Goal: Obtain resource: Obtain resource

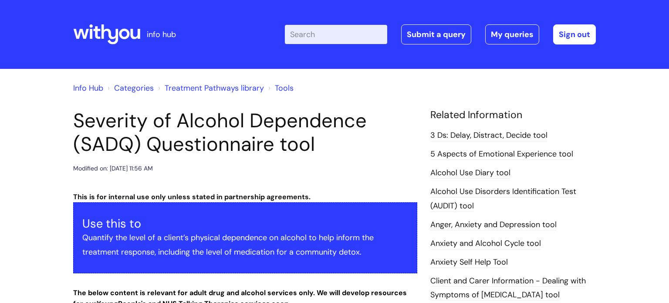
click at [309, 29] on input "Enter your search term here..." at bounding box center [336, 34] width 102 height 19
type input "journey"
click button "Search" at bounding box center [0, 0] width 0 height 0
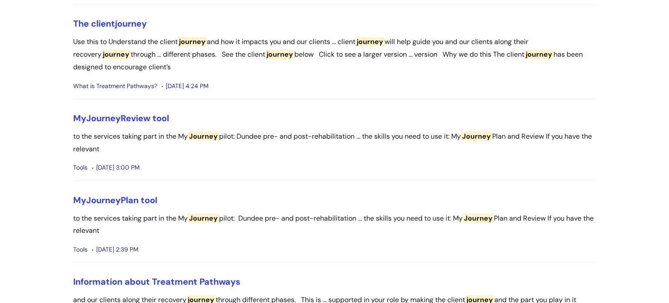
scroll to position [183, 0]
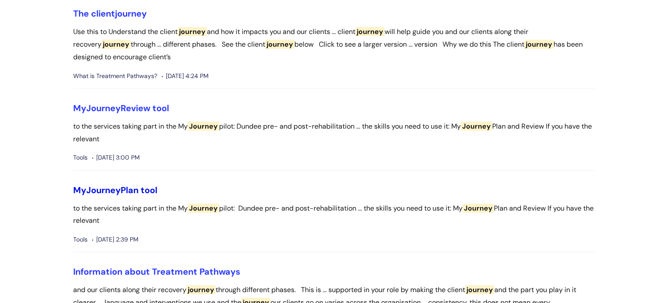
click at [151, 189] on link "My Journey Plan tool" at bounding box center [115, 189] width 84 height 11
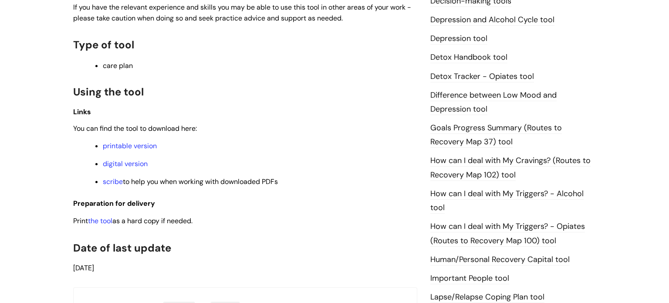
scroll to position [592, 0]
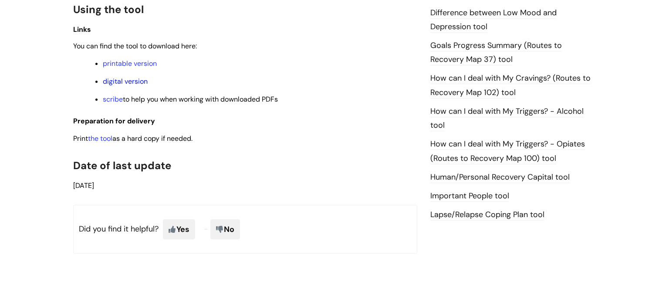
click at [127, 82] on link "digital version" at bounding box center [125, 81] width 45 height 9
click at [132, 84] on link "digital version" at bounding box center [125, 81] width 45 height 9
click at [149, 68] on link "printable version" at bounding box center [130, 63] width 54 height 9
